Goal: Task Accomplishment & Management: Manage account settings

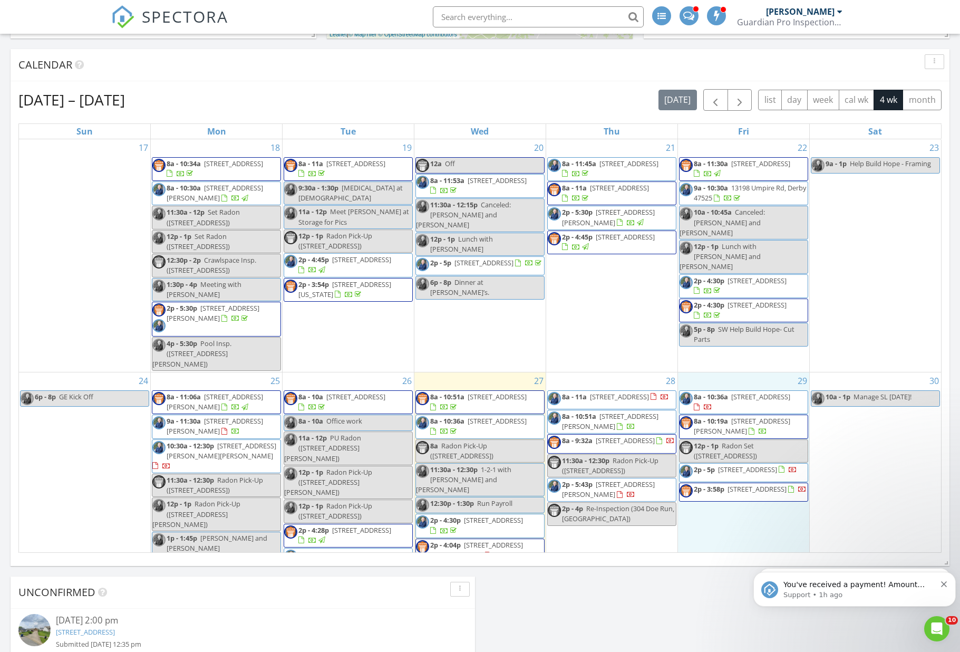
scroll to position [960, 960]
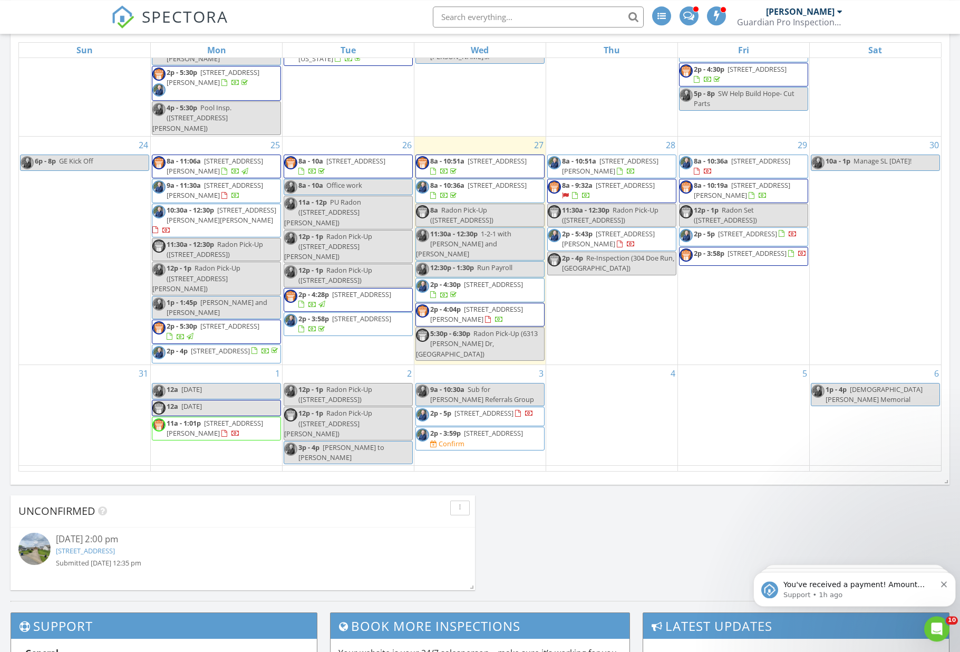
scroll to position [496, 0]
click at [451, 409] on span "2p - 5p" at bounding box center [440, 413] width 21 height 9
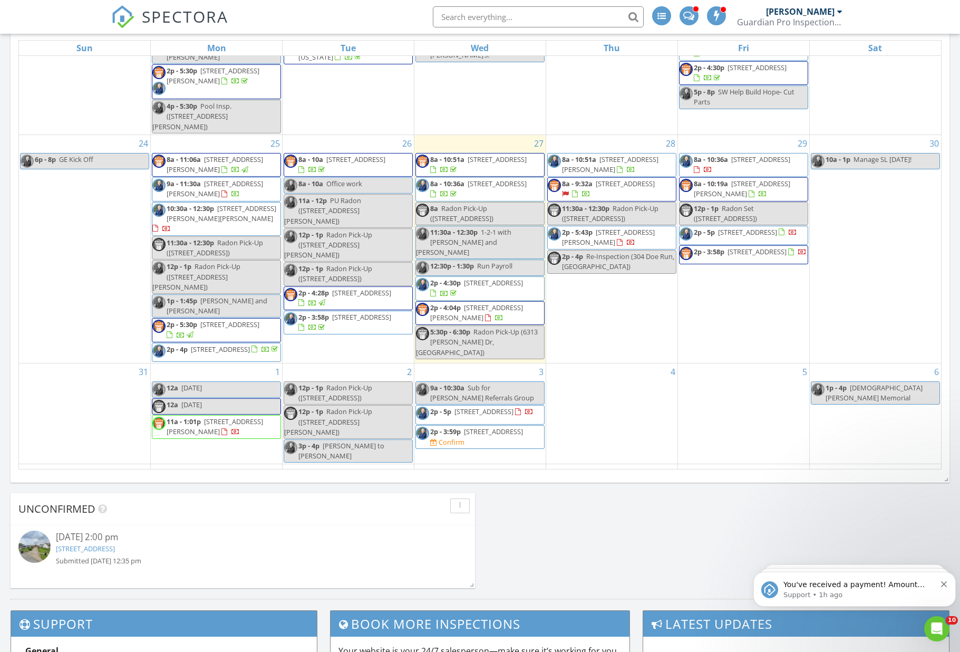
scroll to position [497, 0]
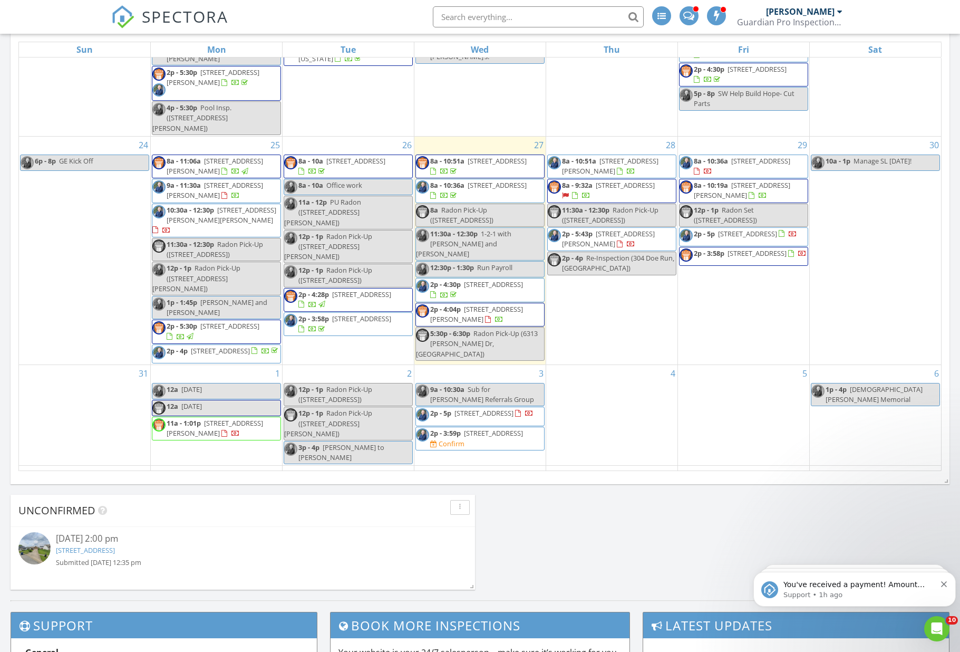
click at [789, 230] on div at bounding box center [793, 234] width 8 height 8
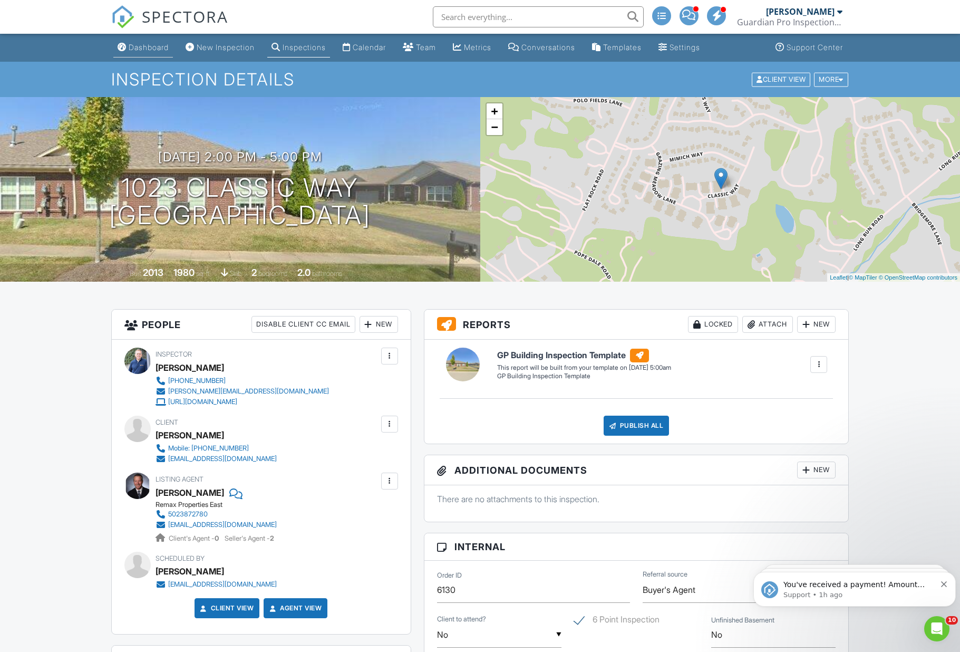
click at [141, 56] on link "Dashboard" at bounding box center [143, 48] width 60 height 20
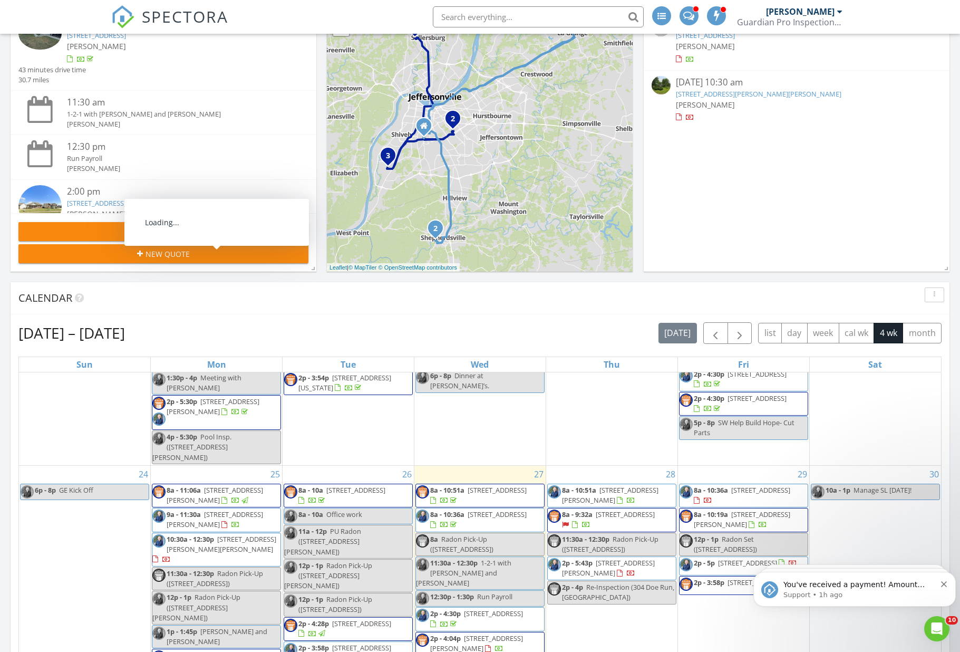
scroll to position [140, 0]
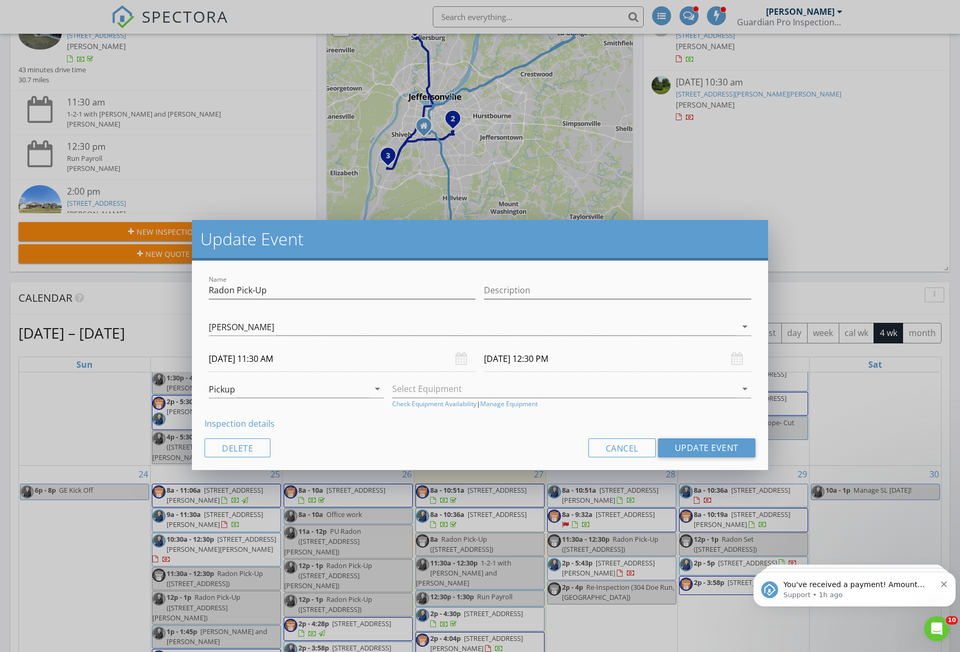
click at [585, 505] on div "Update Event Name Radon Pick-Up Description Noah Belviy Eric Gentry Christopher…" at bounding box center [480, 326] width 960 height 652
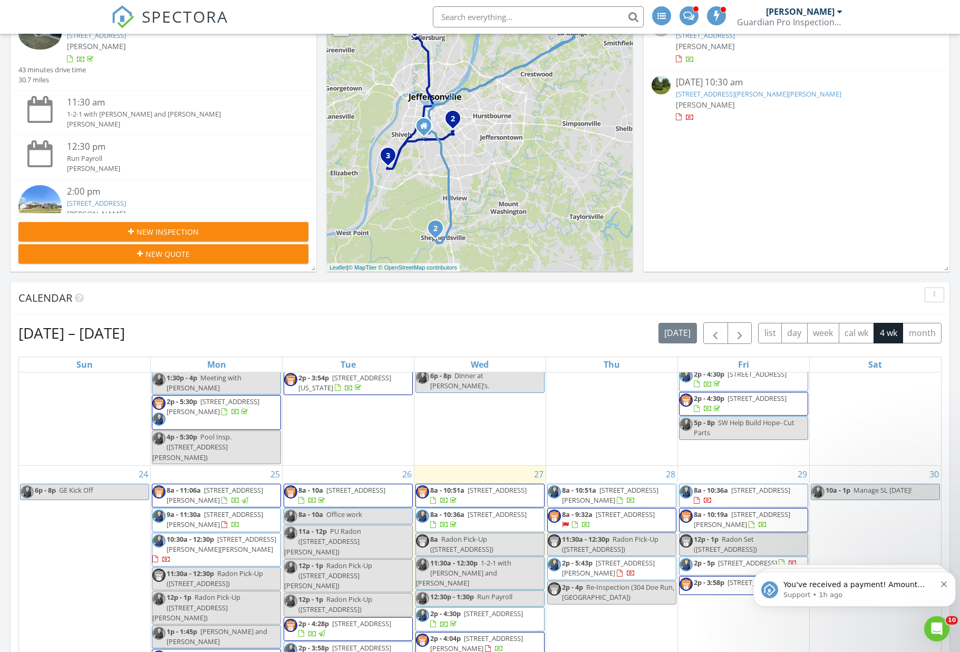
click at [596, 510] on span "3105 Dorilton Ct, Louisville 40241" at bounding box center [625, 513] width 59 height 9
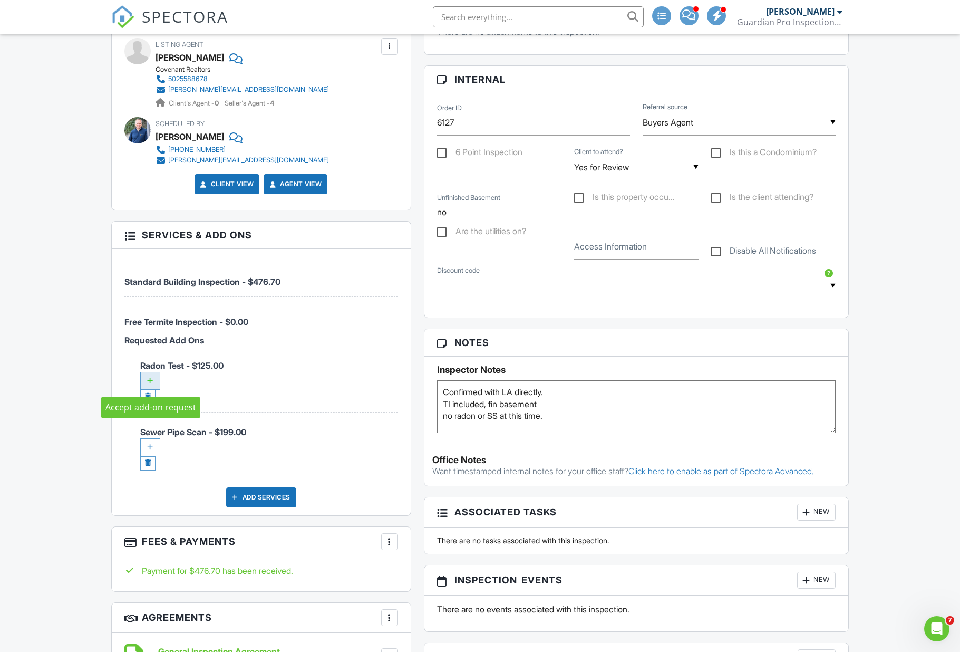
click at [151, 382] on div at bounding box center [150, 381] width 20 height 18
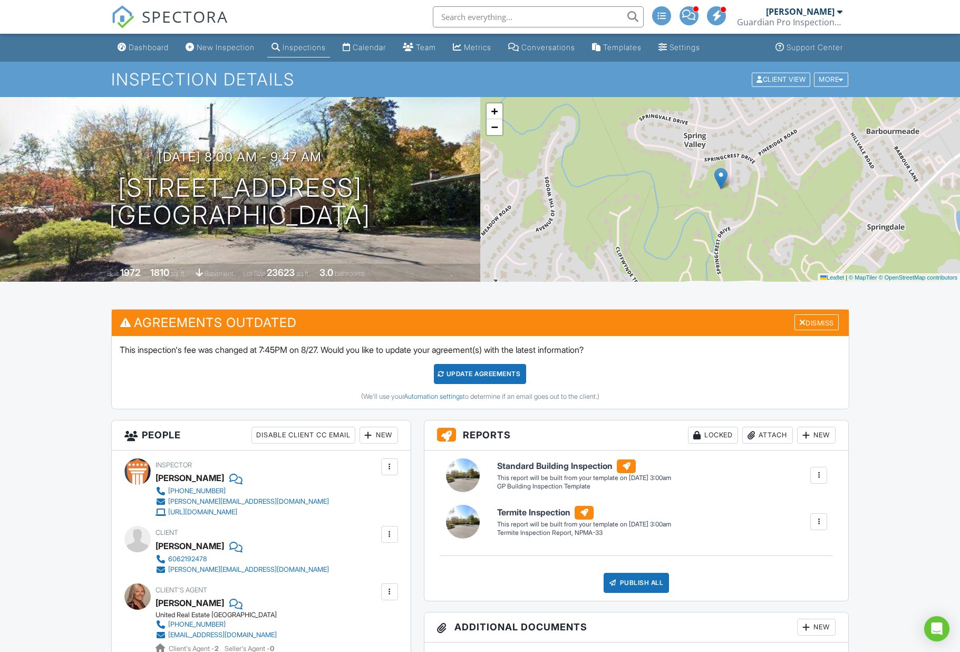
scroll to position [548, 0]
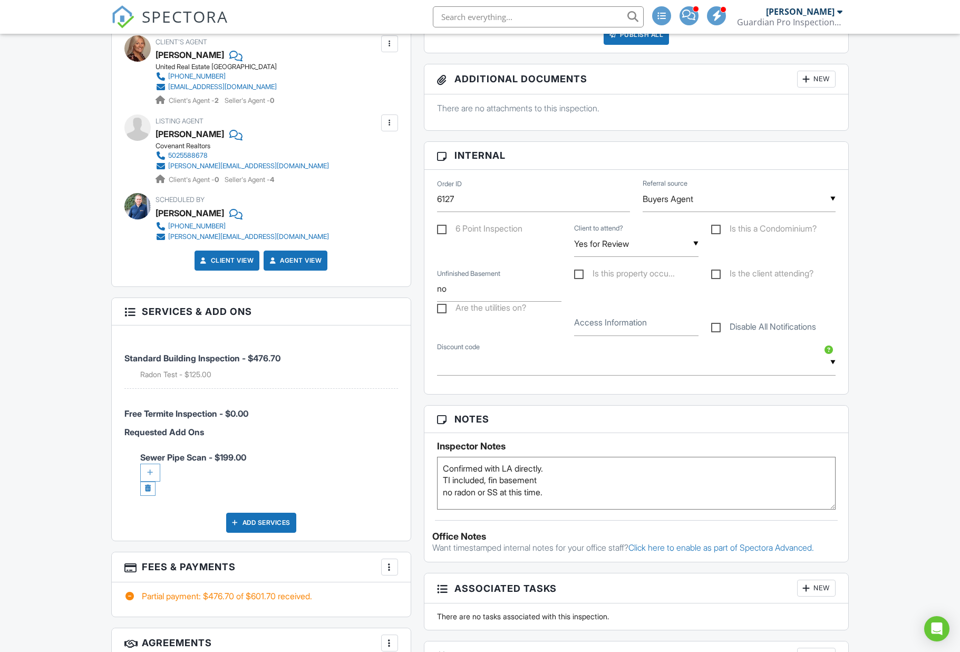
click at [150, 473] on div at bounding box center [150, 472] width 20 height 18
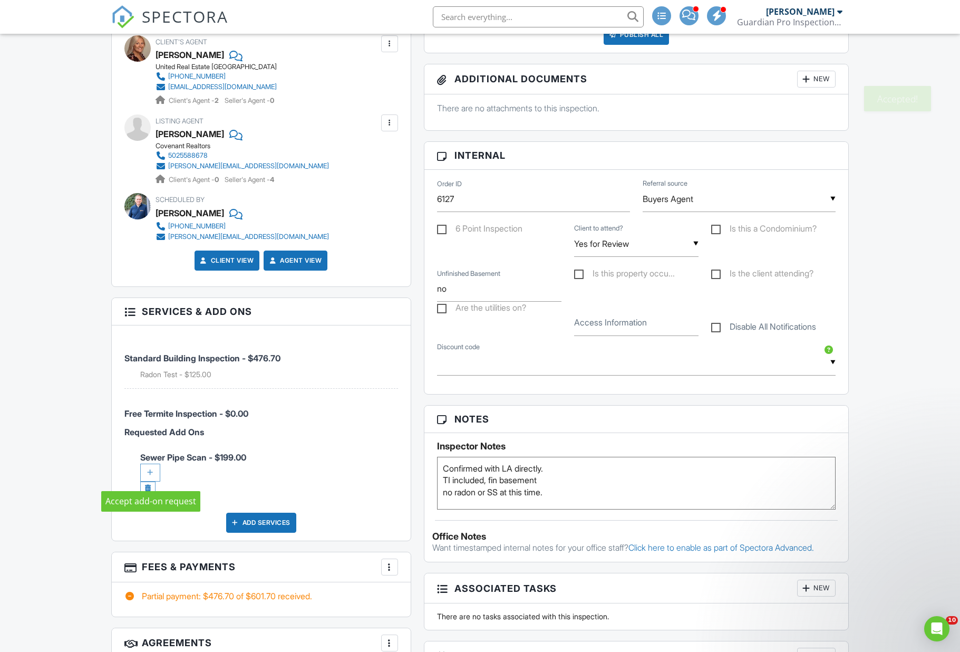
scroll to position [0, 0]
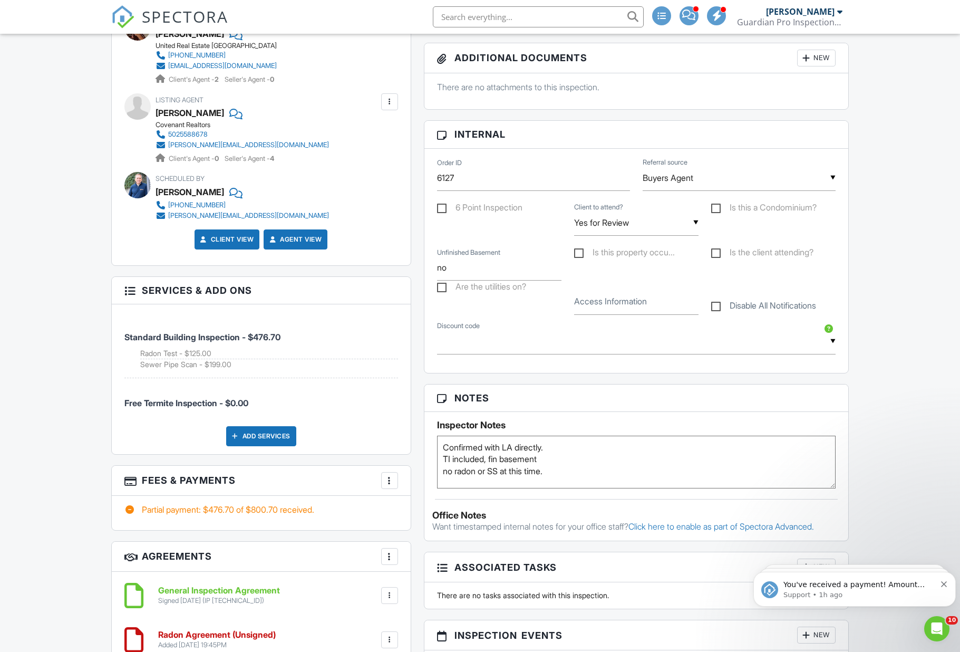
click at [552, 476] on textarea "Confirmed with LA directly. TI included, fin basement no radon or SS at this ti…" at bounding box center [636, 461] width 399 height 53
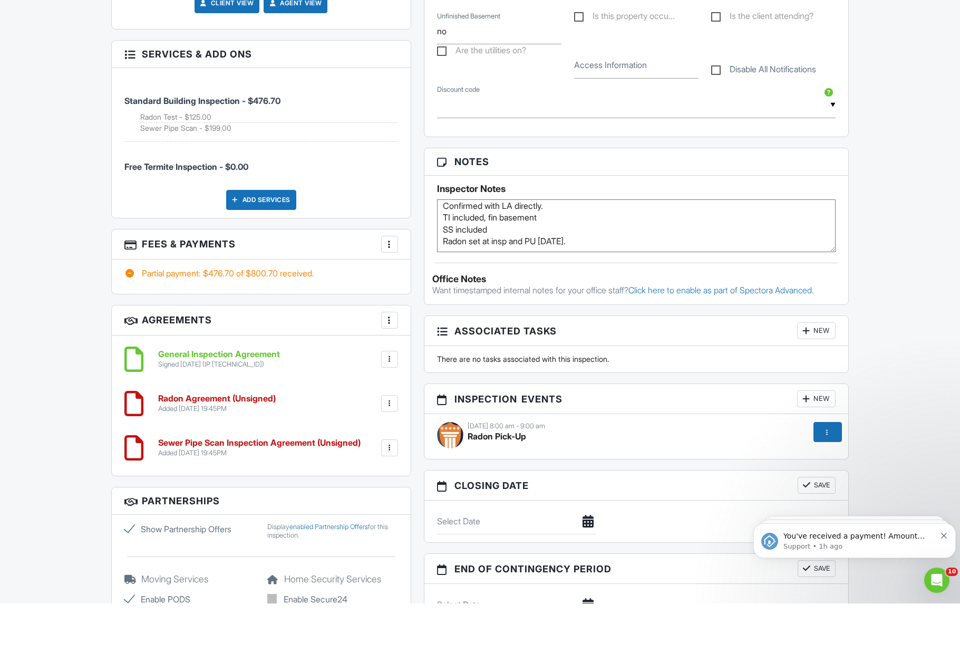
scroll to position [832, 0]
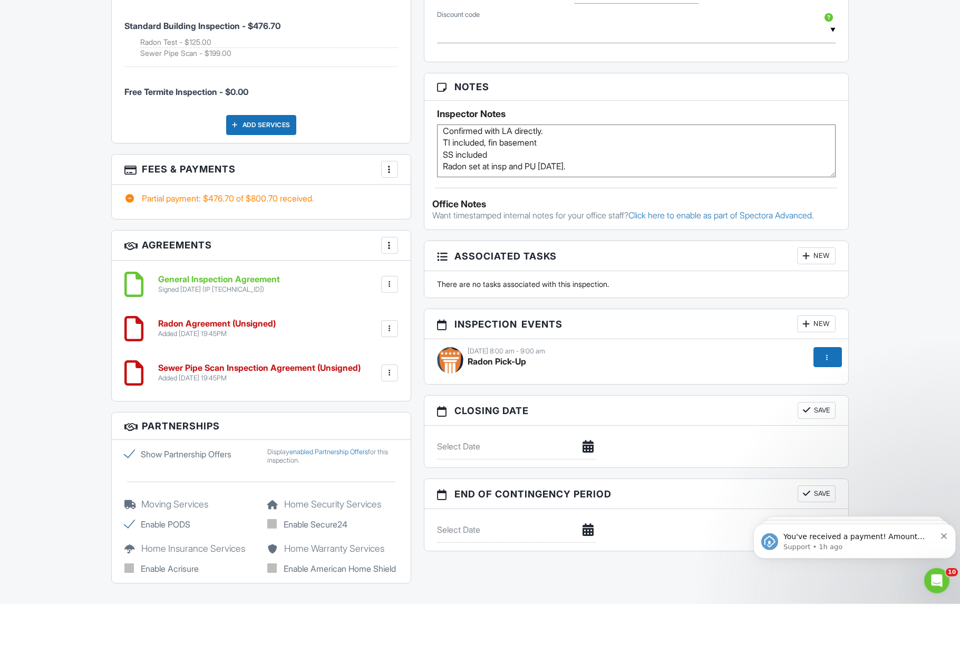
type textarea "Confirmed with LA directly. TI included, fin basement SS included Radon set at …"
click at [500, 395] on div "08/28/2025 8:00 am - 9:00 am" at bounding box center [636, 399] width 399 height 8
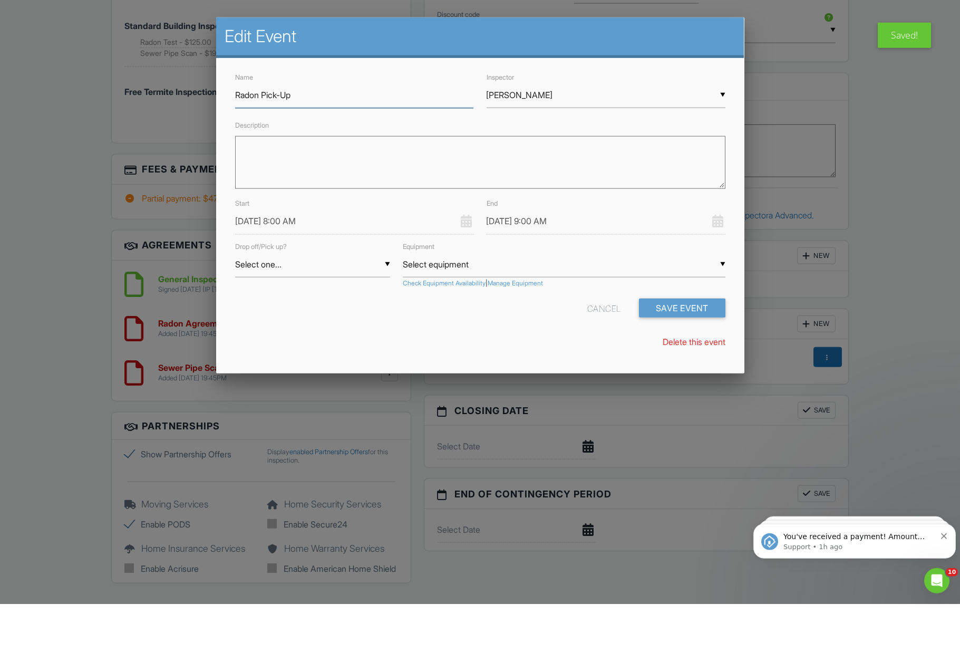
scroll to position [880, 0]
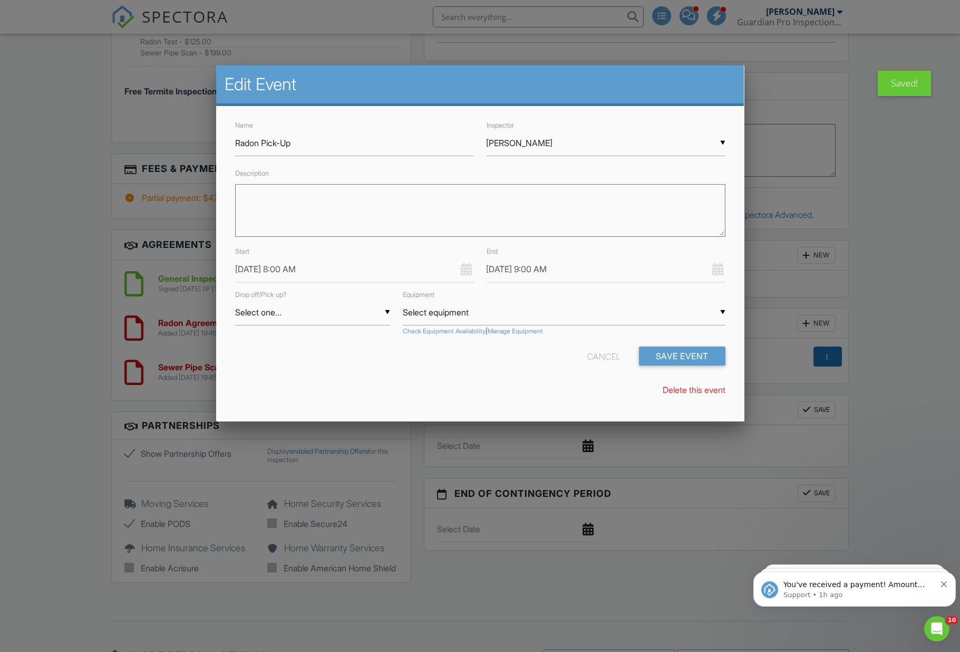
click at [269, 278] on input "08/28/2025 8:00 AM" at bounding box center [354, 269] width 239 height 26
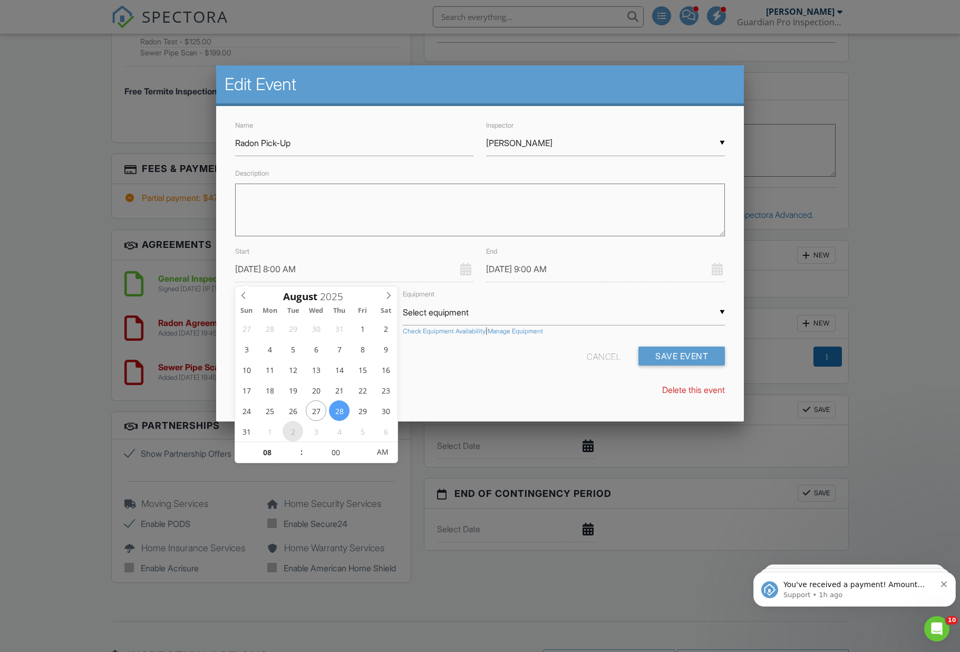
type input "09/02/2025 8:00 AM"
type input "09/02/2025 9:00 AM"
type input "09"
click at [295, 447] on span at bounding box center [296, 447] width 7 height 11
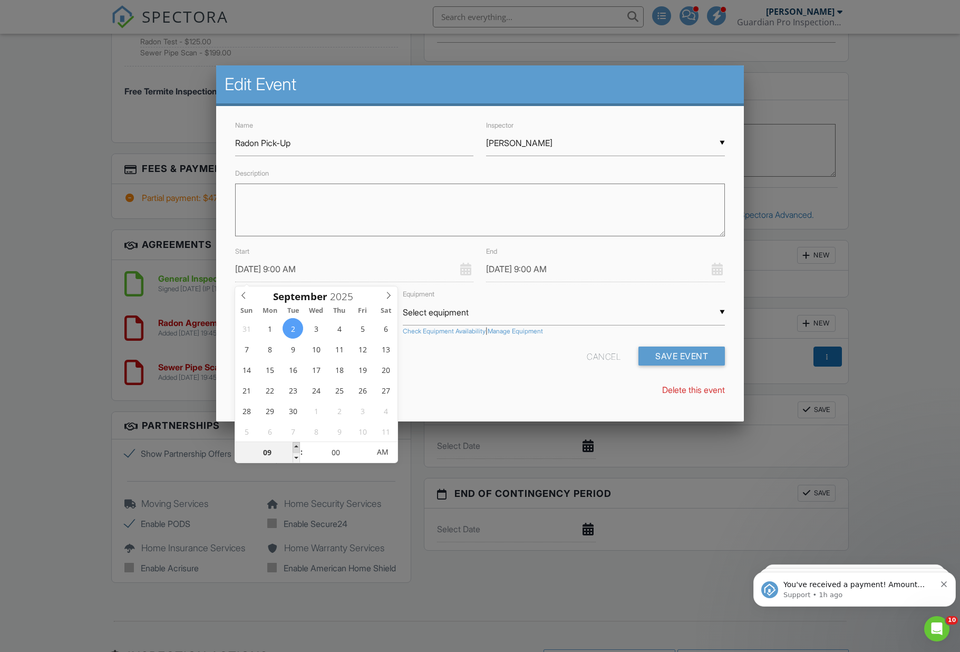
type input "09/02/2025 10:00 AM"
type input "10"
click at [295, 447] on span at bounding box center [296, 447] width 7 height 11
type input "09/02/2025 11:00 AM"
type input "11"
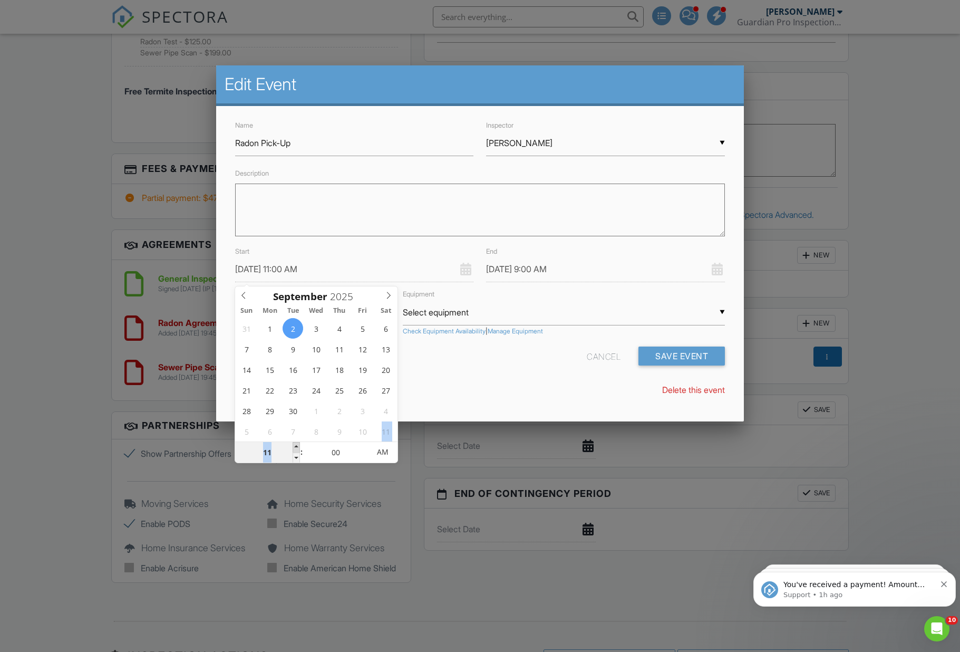
click at [295, 447] on span at bounding box center [296, 447] width 7 height 11
type input "09/02/2025 12:00 PM"
type input "12"
click at [295, 447] on span at bounding box center [296, 447] width 7 height 11
type input "09/02/2025 1:00 PM"
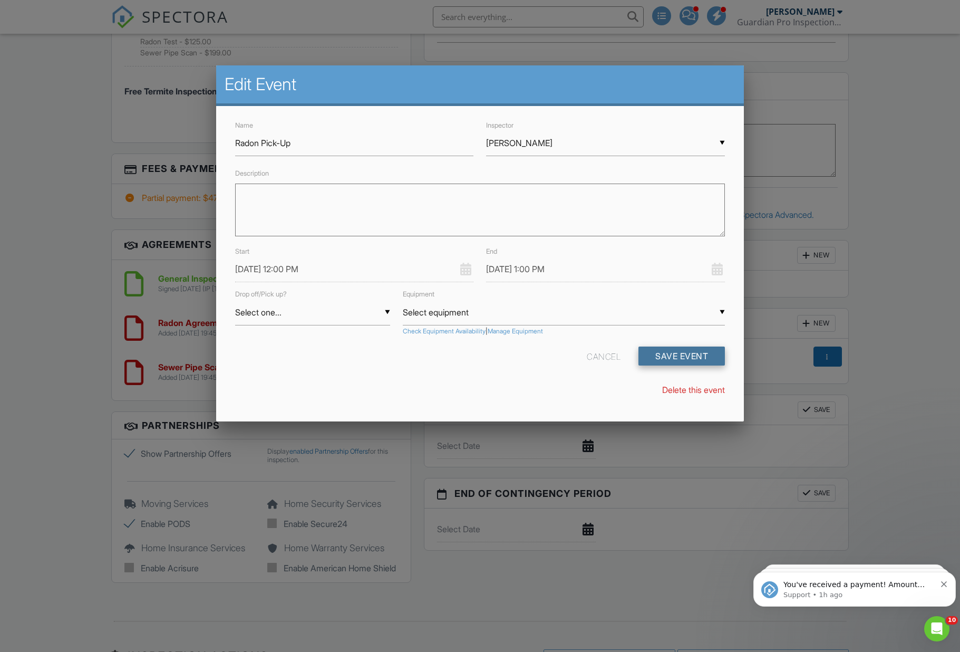
click at [672, 361] on button "Save Event" at bounding box center [681, 355] width 86 height 19
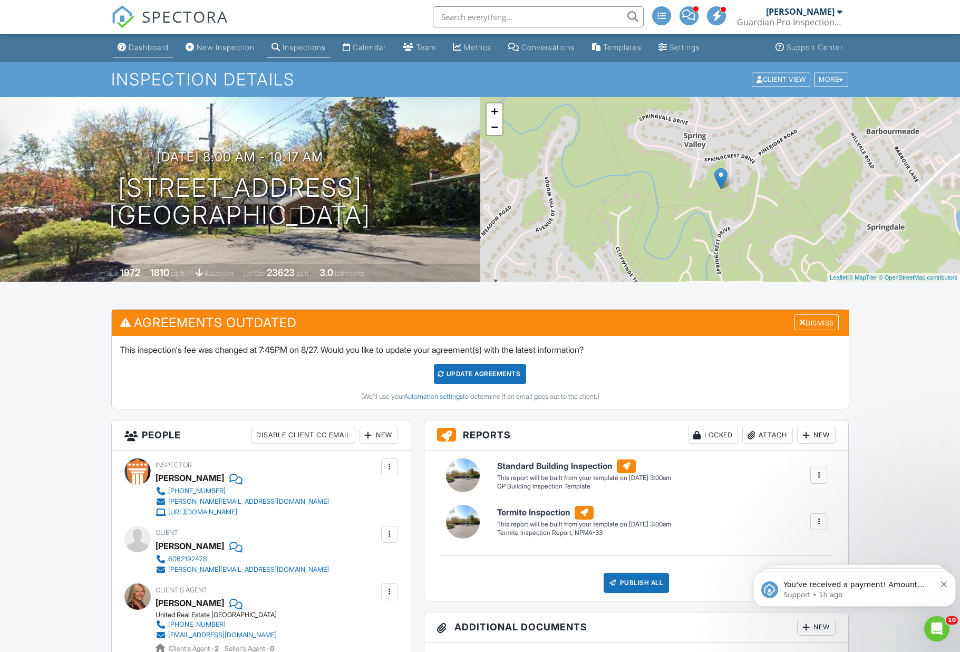
click at [142, 54] on link "Dashboard" at bounding box center [143, 48] width 60 height 20
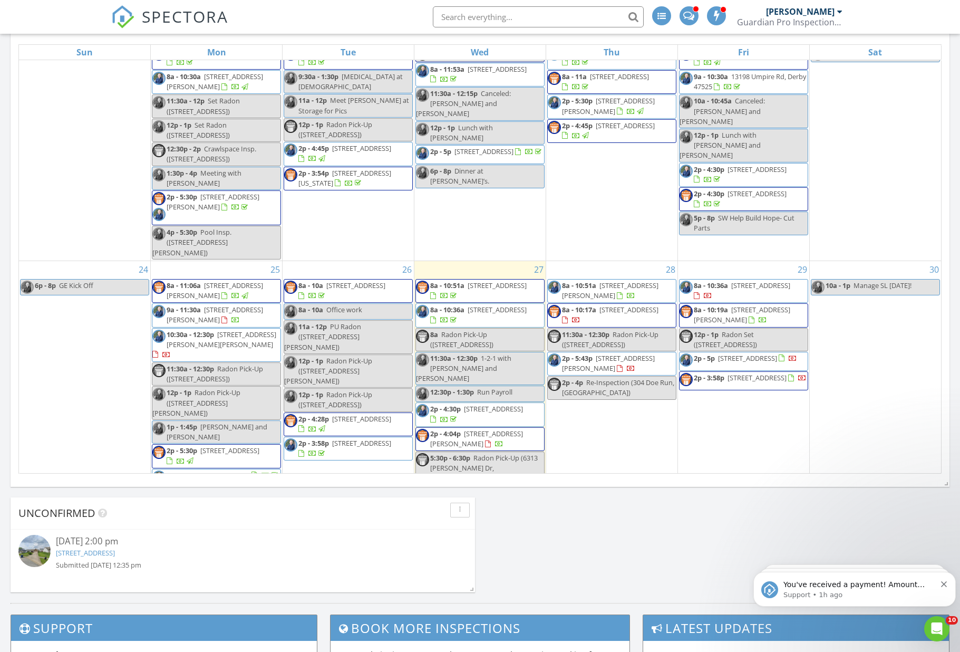
scroll to position [33, 0]
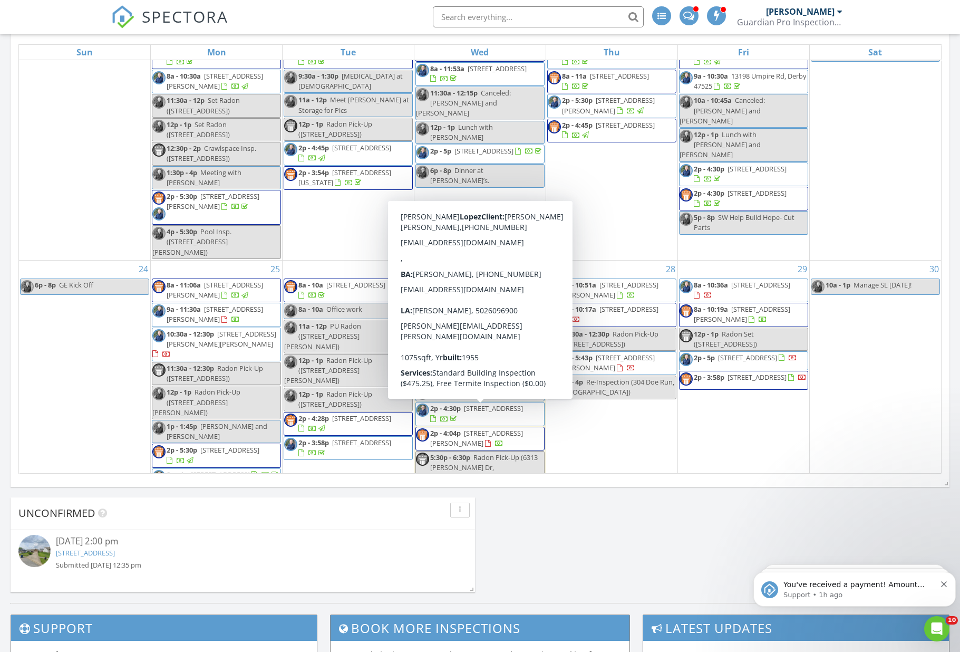
click at [717, 559] on div "Today Eric Gentry 8:00 am 1202 Cedar Springs Pkwy , La Grange, KY 40031 Eric Ge…" at bounding box center [480, 122] width 960 height 959
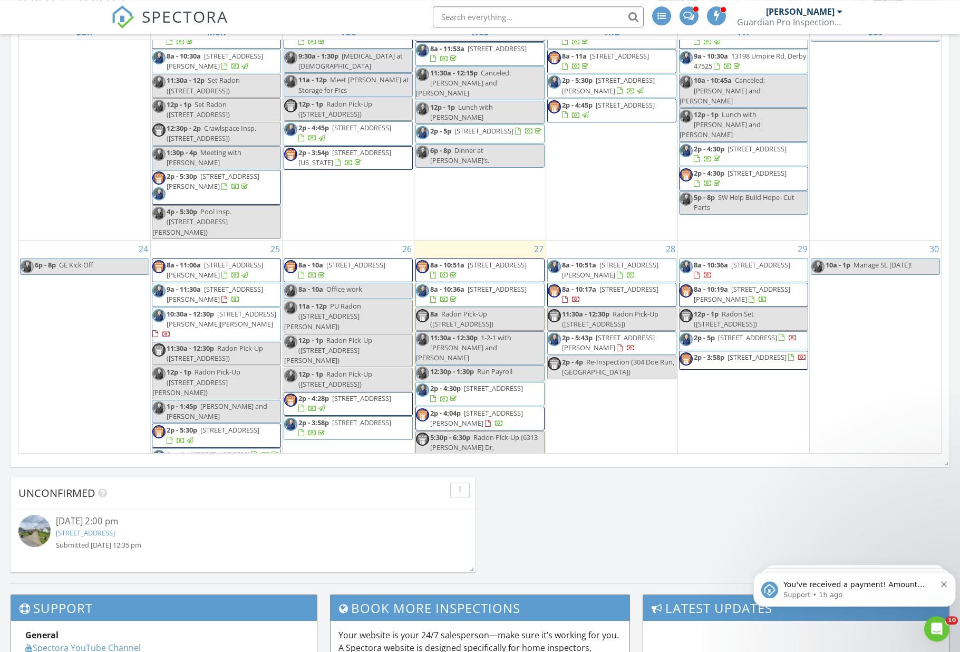
scroll to position [513, 0]
click at [944, 592] on div "You've received a payment! Amount $476.70 Fee $0.00 Net $476.70 Transaction # p…" at bounding box center [854, 588] width 187 height 21
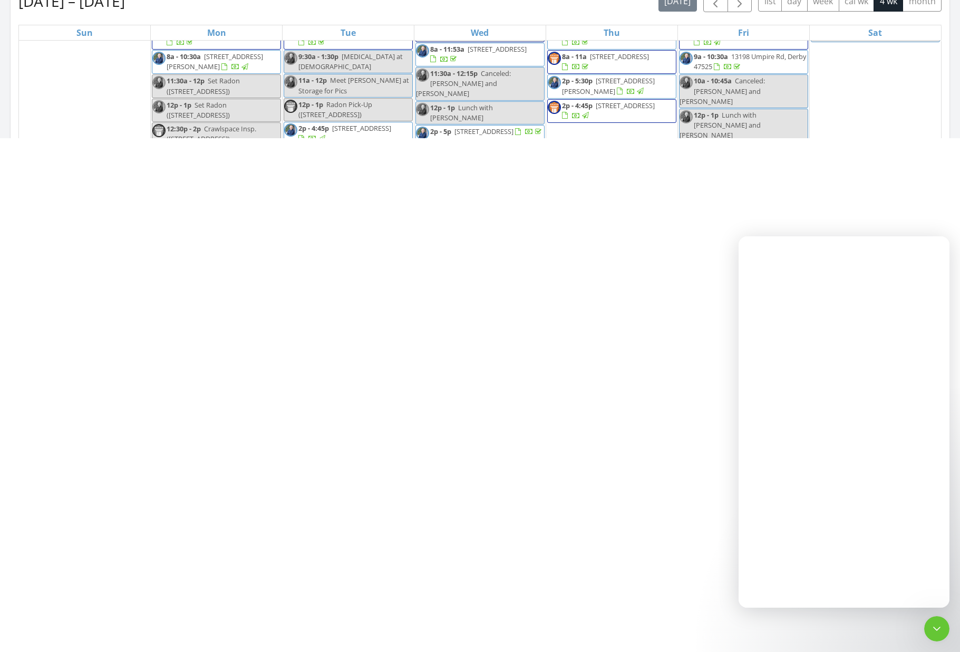
scroll to position [0, 0]
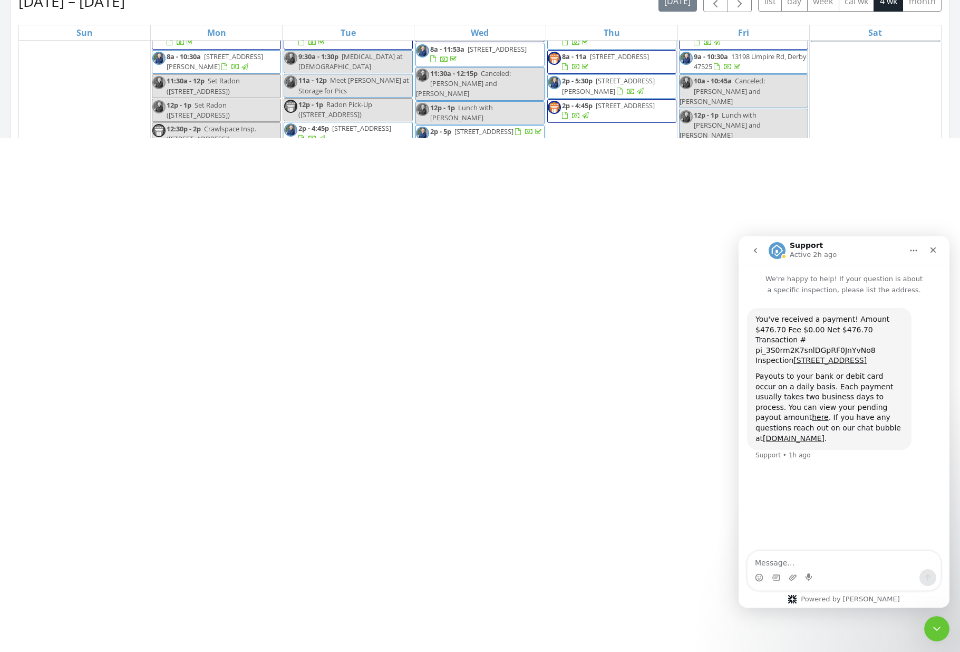
click at [655, 0] on html "SPECTORA Eric Gentry Guardian Pro Inspections and Environmental Services Role: …" at bounding box center [480, 0] width 960 height 0
click at [935, 253] on icon "Close" at bounding box center [933, 250] width 8 height 8
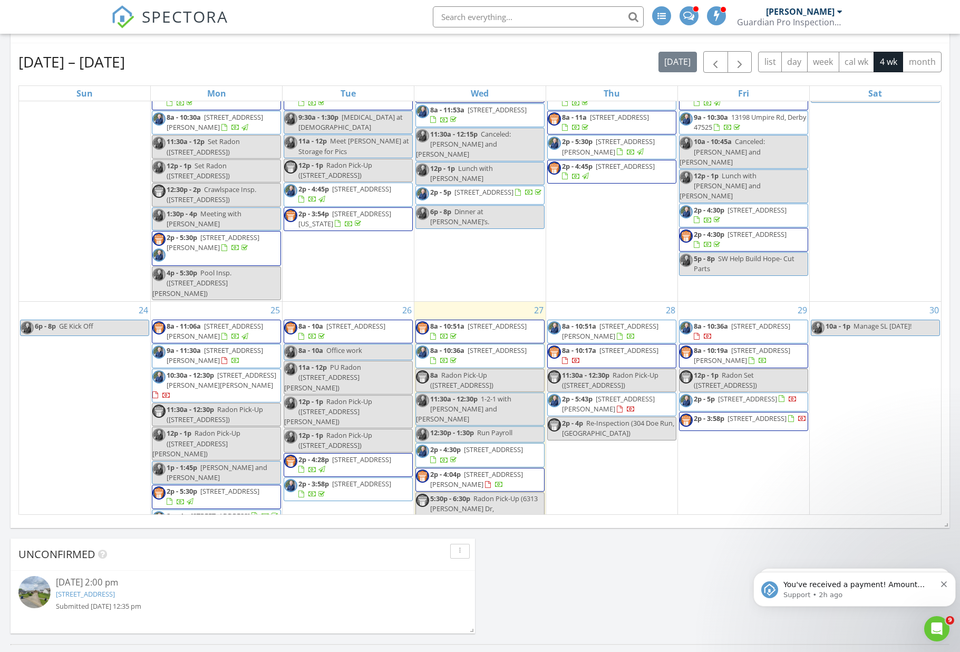
click at [948, 580] on button "Dismiss notification" at bounding box center [944, 582] width 7 height 8
click at [948, 582] on div "You've received a payment! Amount $807.00 Fee $0.00 Net $807.00 Transaction # p…" at bounding box center [854, 588] width 202 height 35
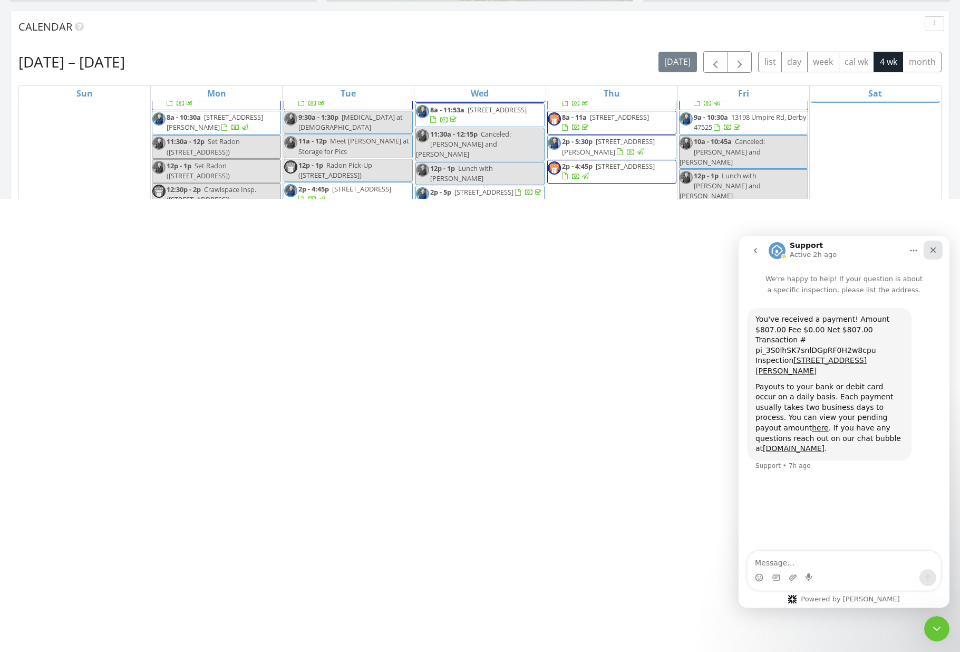
click at [938, 247] on div "Close" at bounding box center [933, 249] width 19 height 19
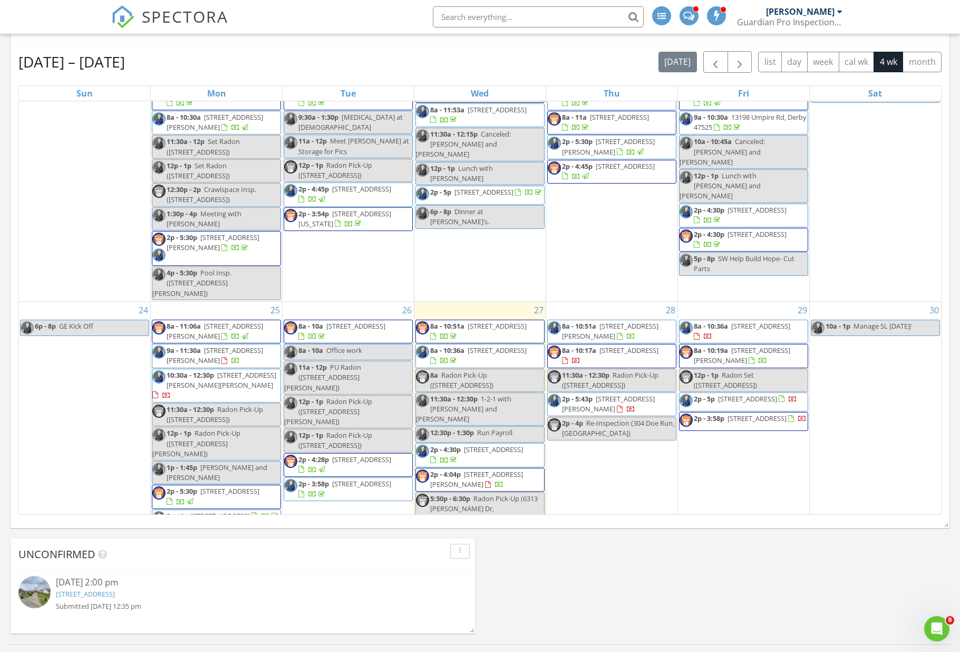
scroll to position [5, 5]
click at [468, 323] on span "[STREET_ADDRESS]" at bounding box center [497, 325] width 59 height 9
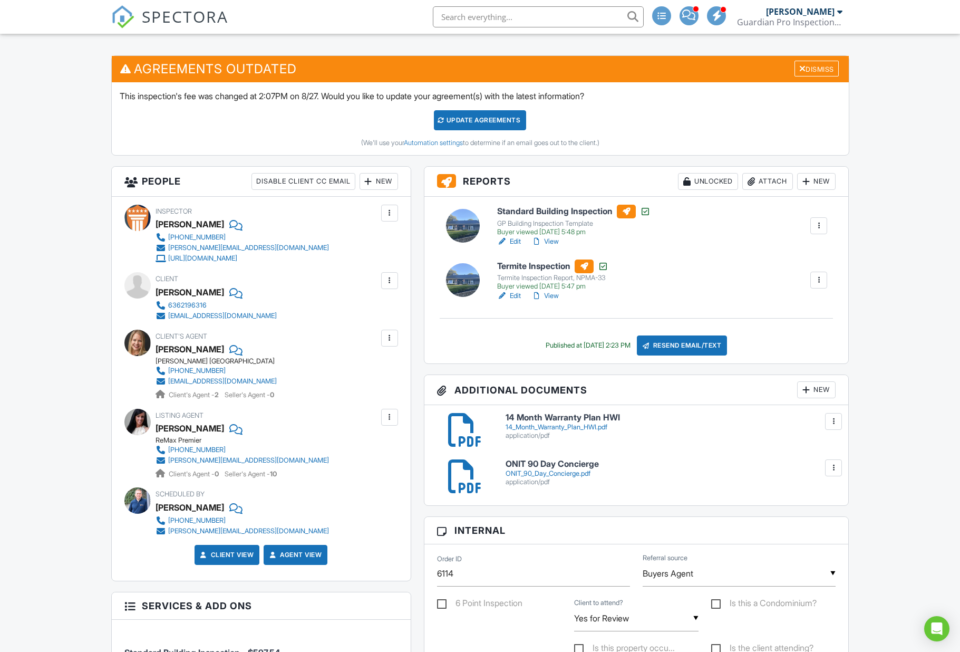
drag, startPoint x: 553, startPoint y: 243, endPoint x: 42, endPoint y: 349, distance: 522.2
click at [553, 243] on link "View" at bounding box center [544, 241] width 27 height 11
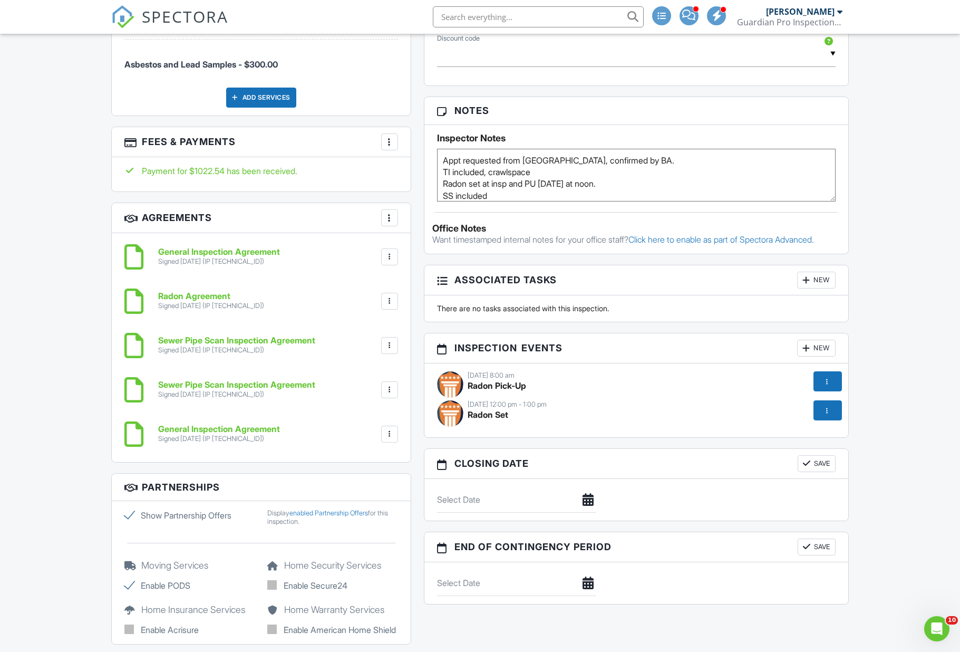
scroll to position [918, 0]
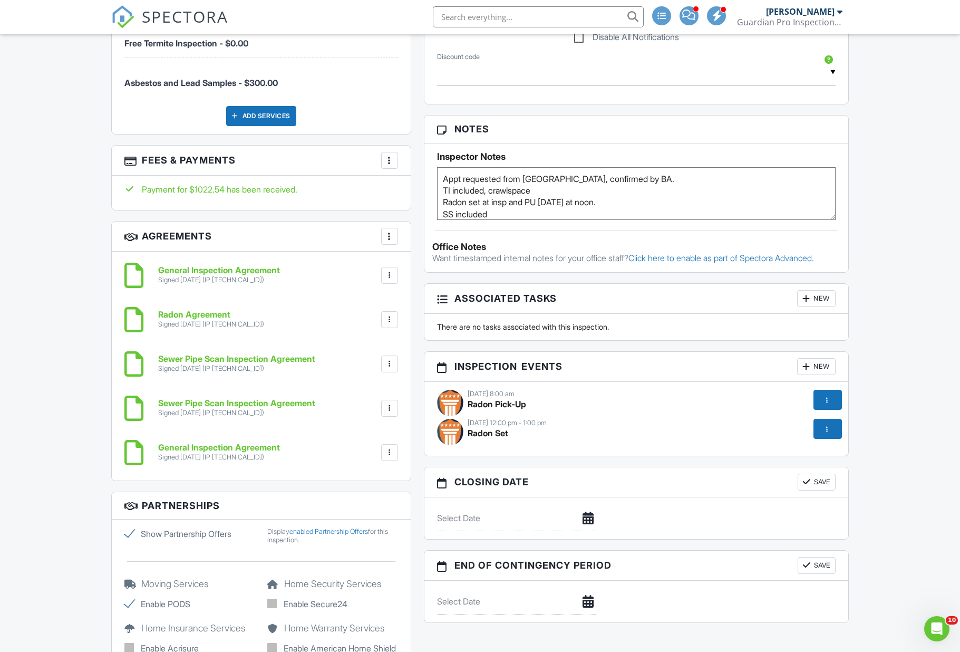
click at [391, 160] on div at bounding box center [389, 160] width 11 height 11
click at [420, 198] on li "Edit Fees & Payments" at bounding box center [442, 192] width 110 height 26
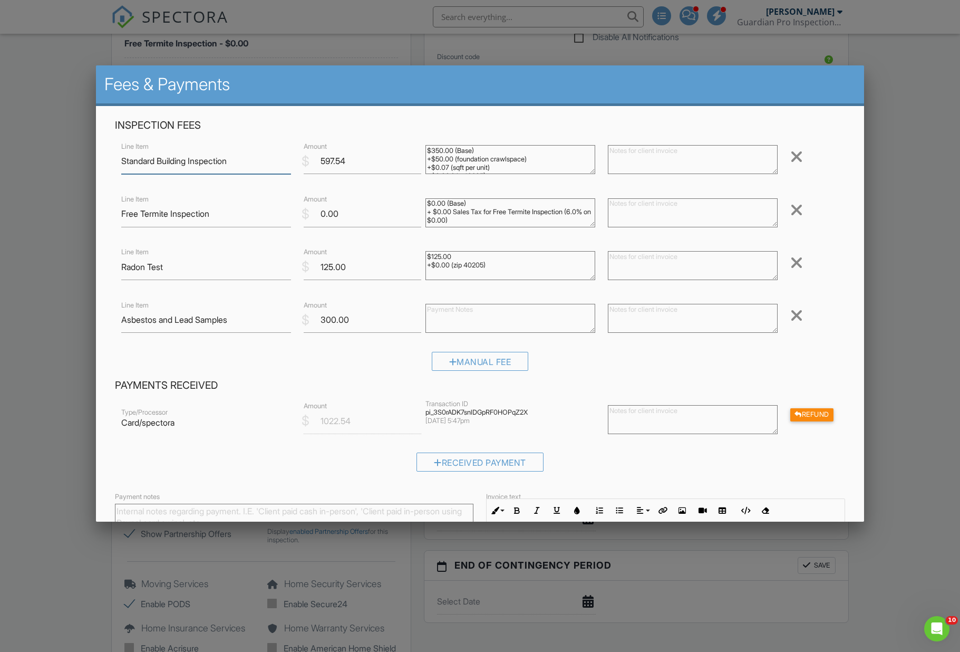
scroll to position [917, 0]
click at [930, 450] on div at bounding box center [480, 354] width 960 height 814
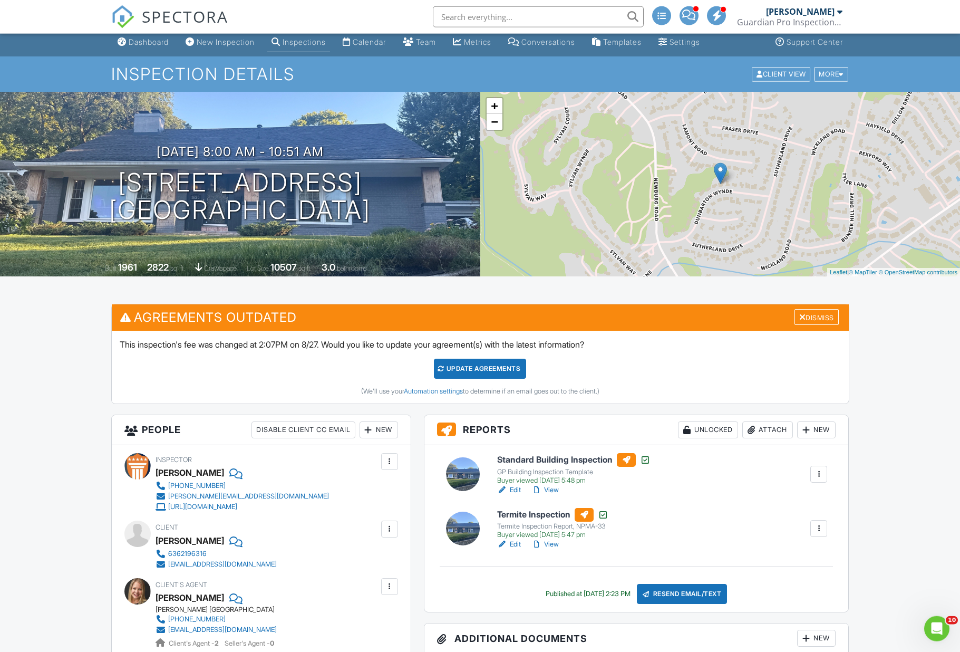
scroll to position [0, 0]
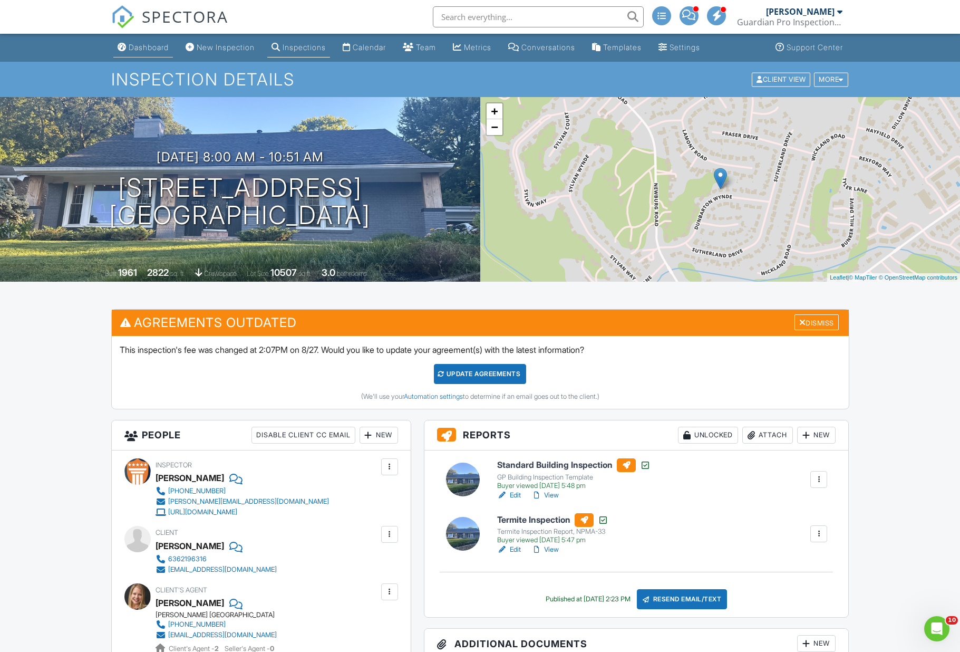
click at [145, 53] on link "Dashboard" at bounding box center [143, 48] width 60 height 20
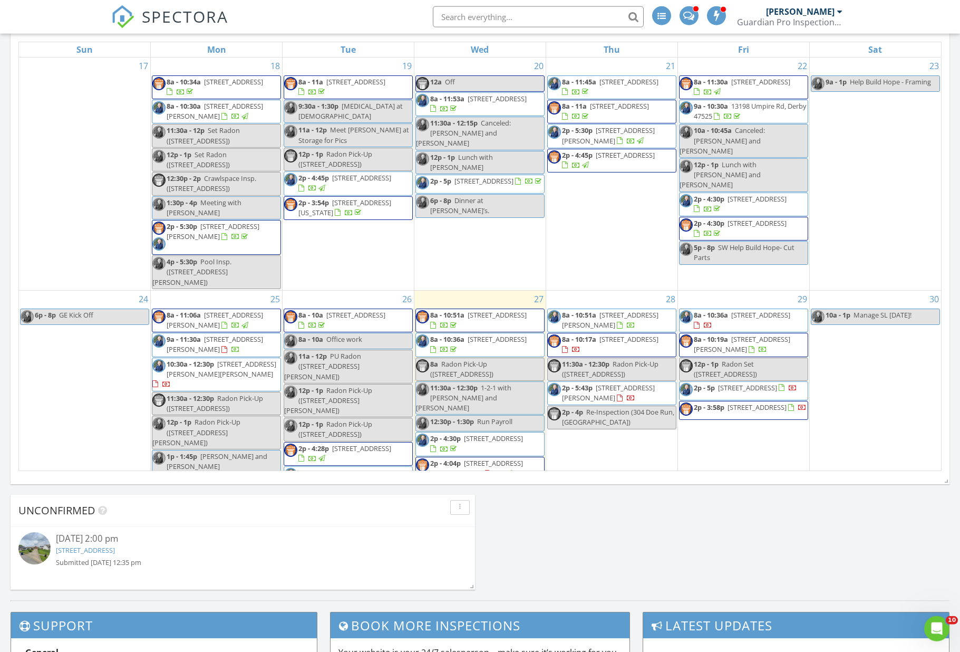
scroll to position [497, 0]
click at [788, 406] on div at bounding box center [797, 407] width 18 height 10
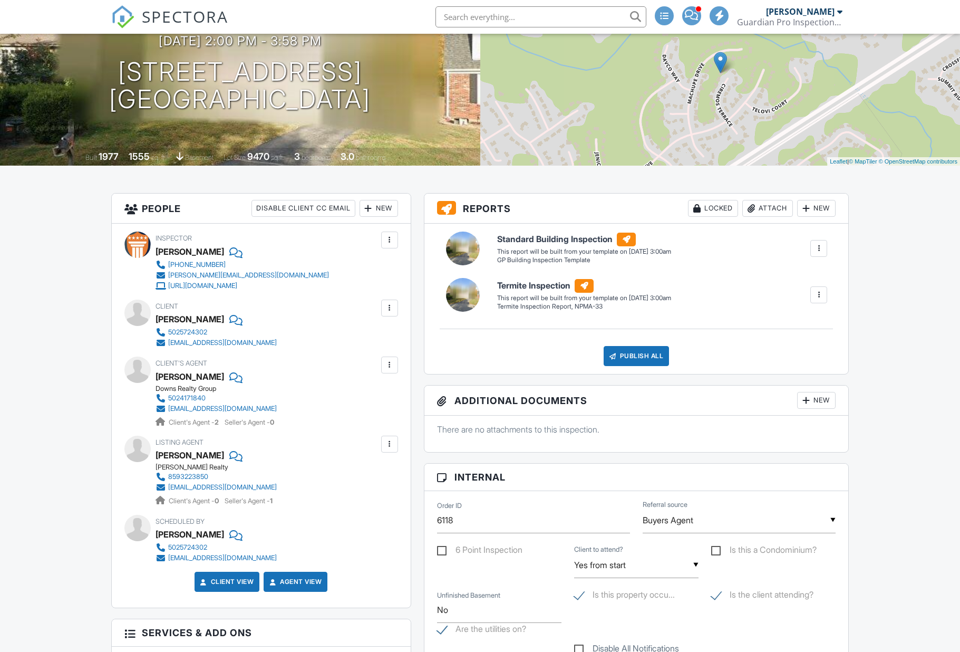
click at [390, 362] on div at bounding box center [389, 364] width 11 height 11
click at [367, 401] on li "Edit" at bounding box center [365, 397] width 54 height 26
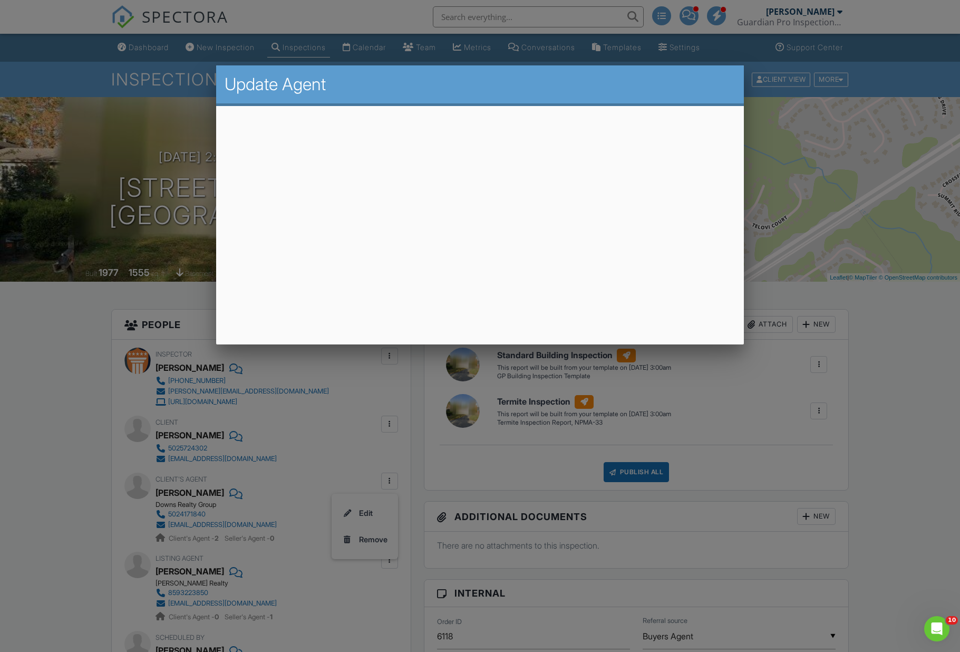
click at [180, 314] on div at bounding box center [480, 354] width 960 height 814
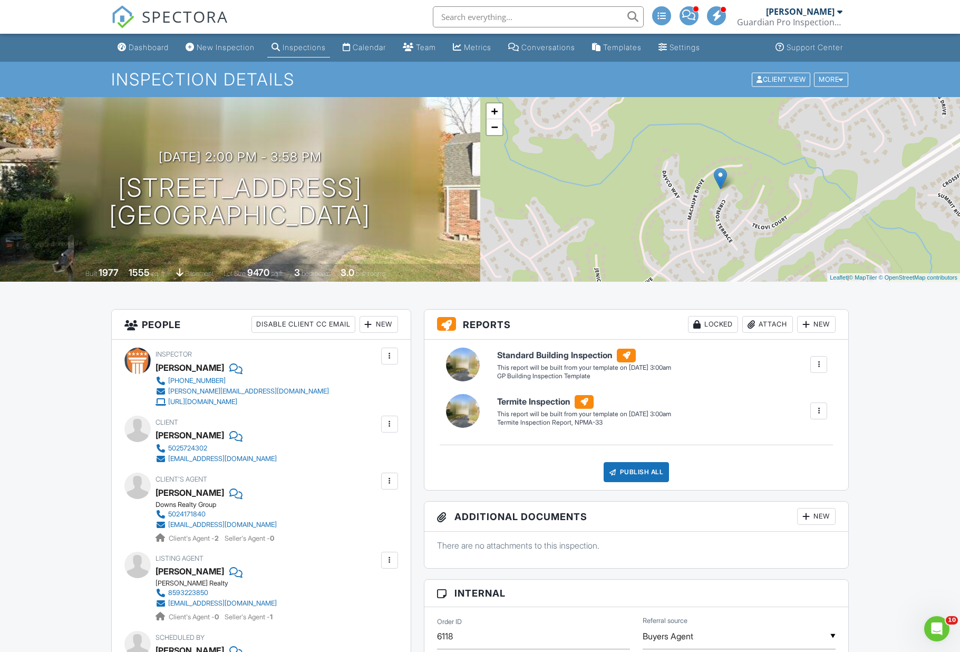
click at [830, 24] on div "Guardian Pro Inspections and Environmental Services" at bounding box center [789, 22] width 105 height 11
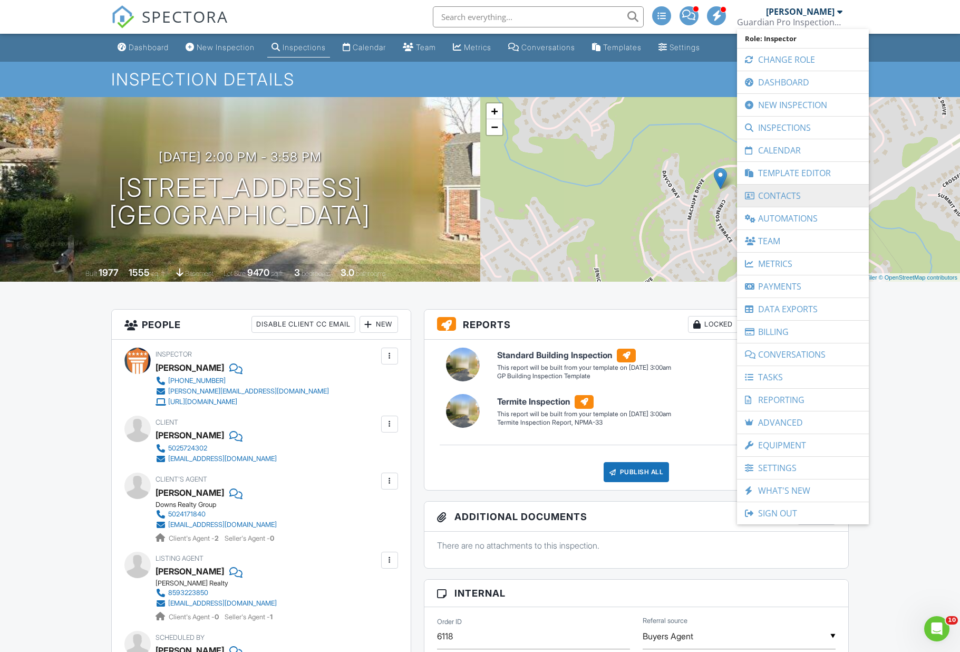
click at [770, 192] on link "Contacts" at bounding box center [802, 195] width 121 height 22
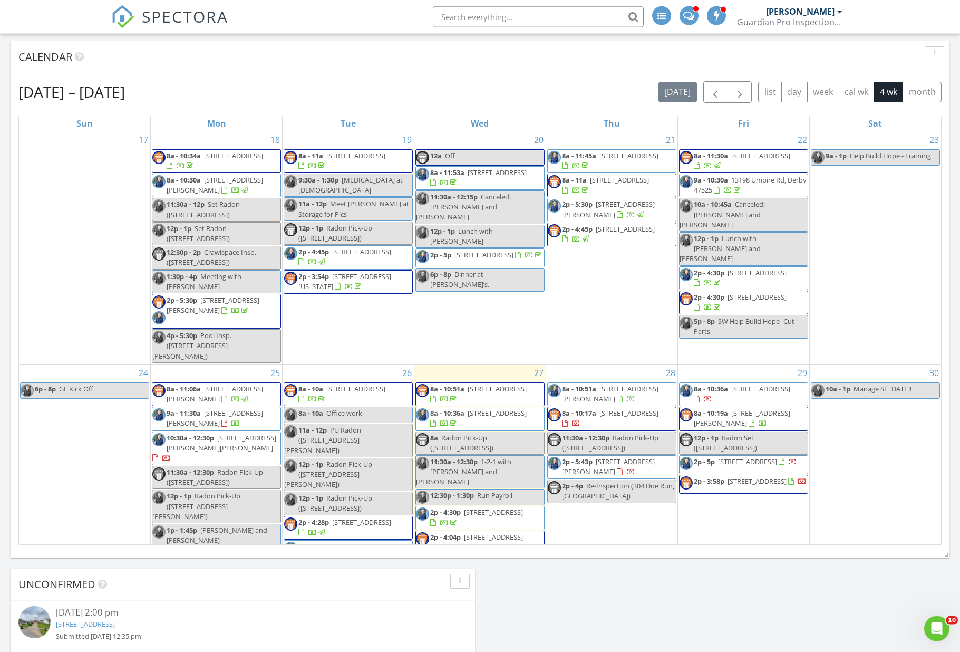
scroll to position [423, 0]
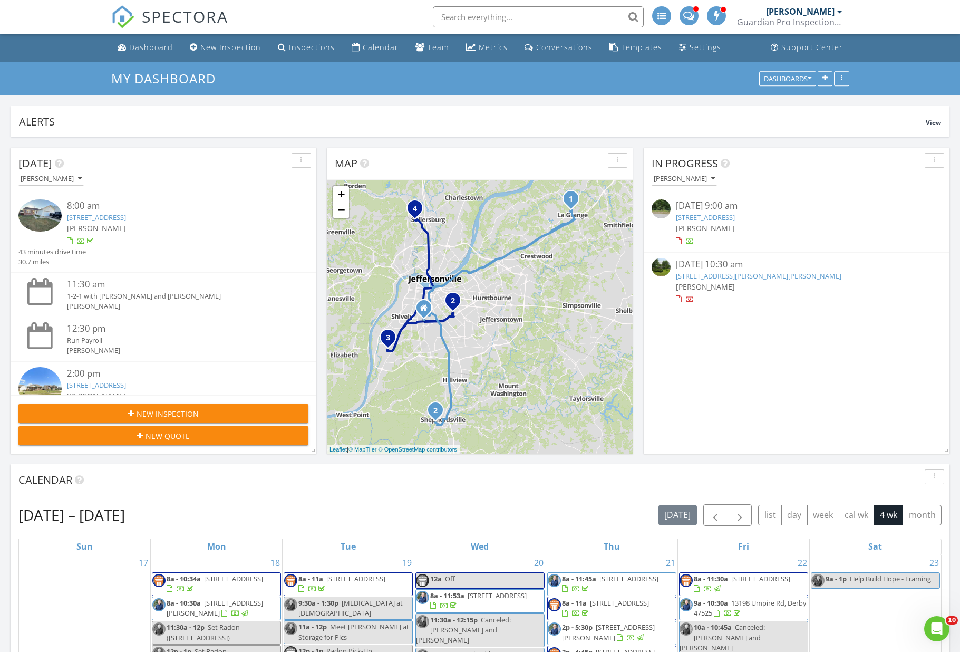
scroll to position [5, 5]
